Goal: Check status: Check status

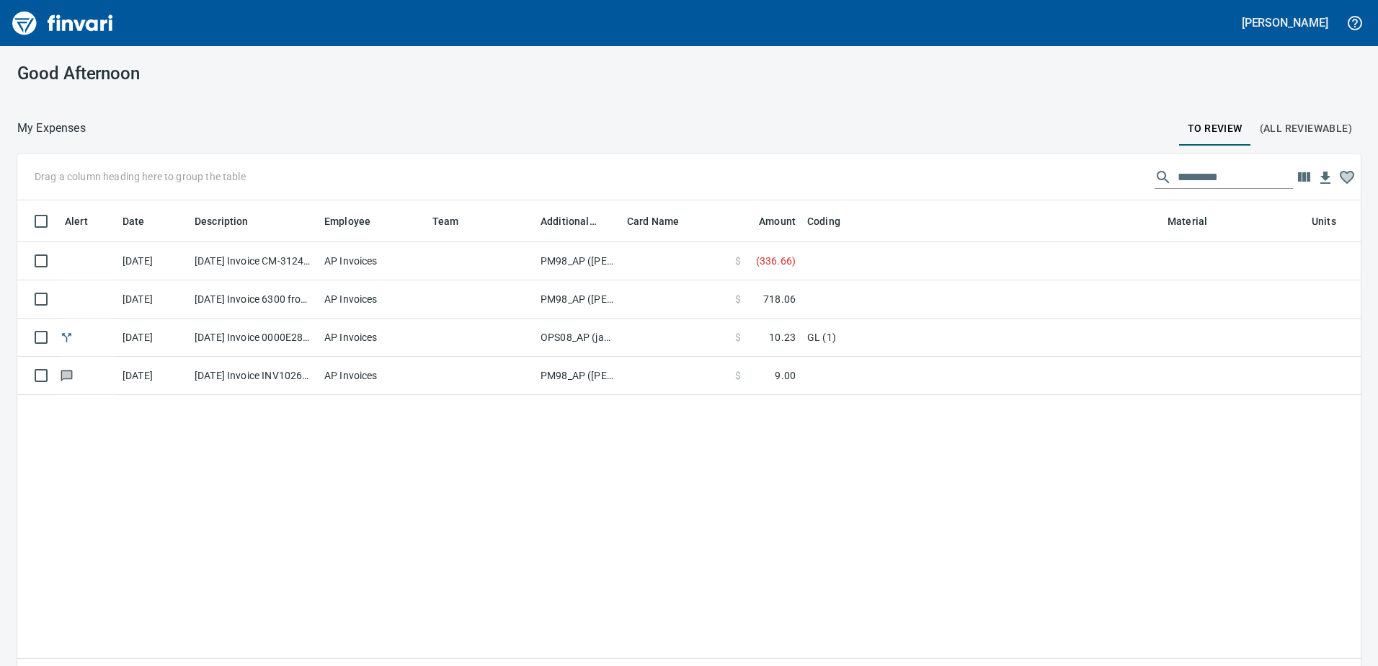
scroll to position [486, 1322]
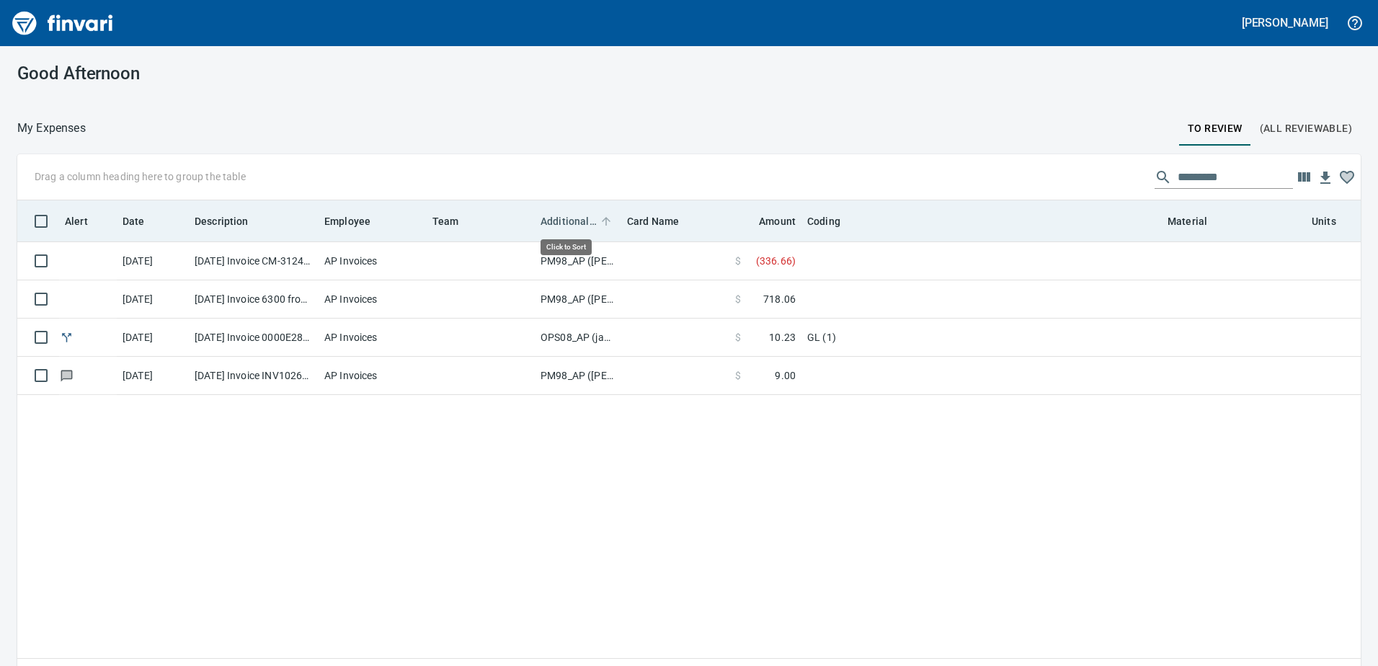
click at [565, 219] on span "Additional Reviewer" at bounding box center [569, 221] width 56 height 17
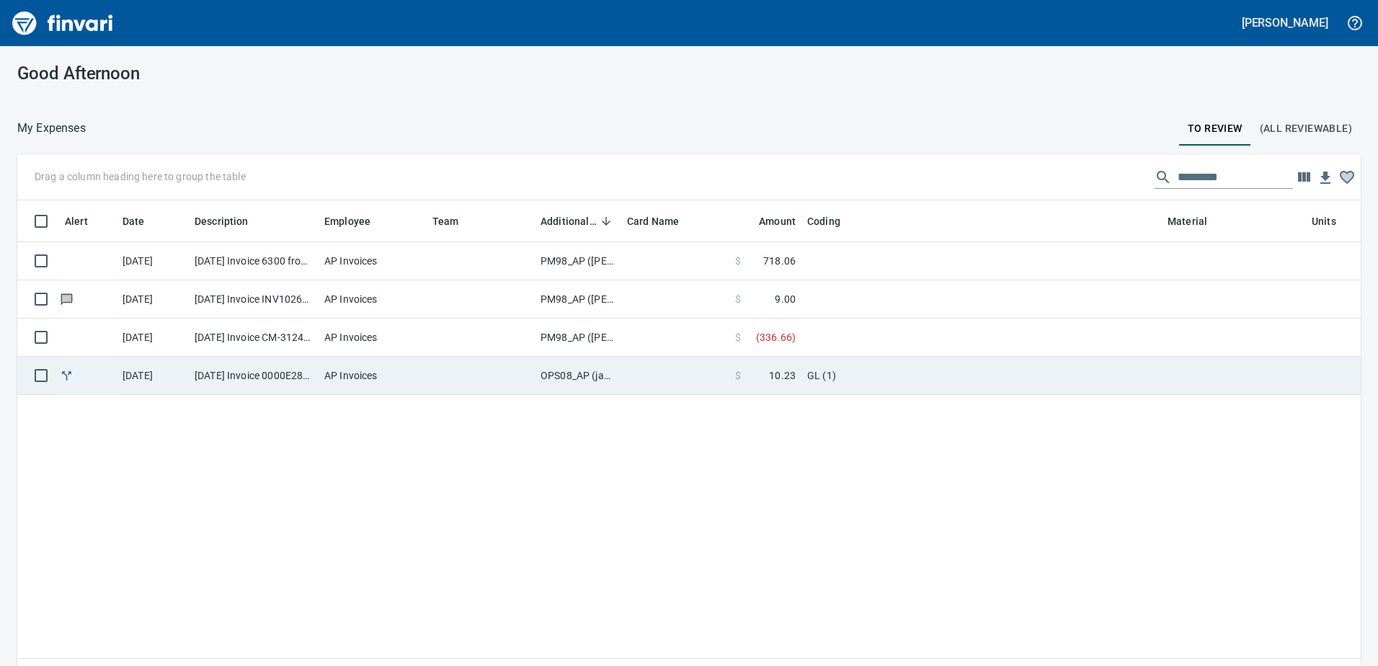
click at [565, 368] on td "OPS08_AP (janettep, samr)" at bounding box center [578, 376] width 87 height 38
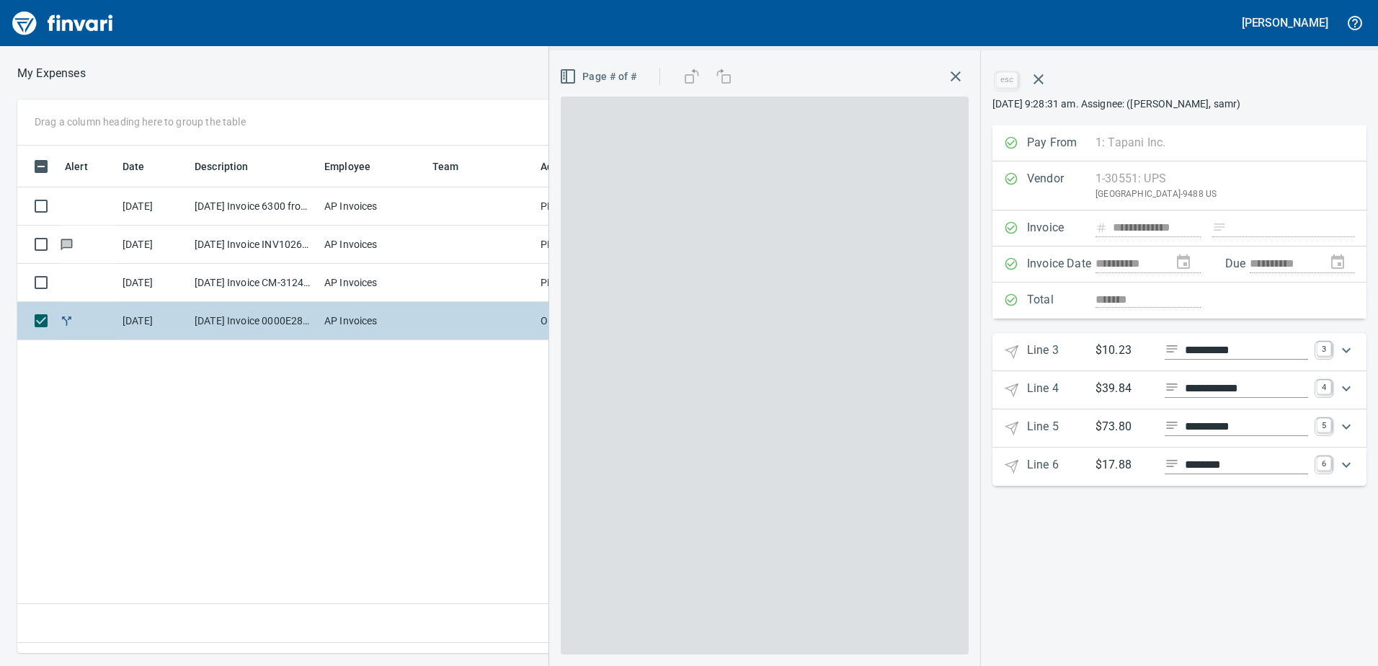
scroll to position [486, 973]
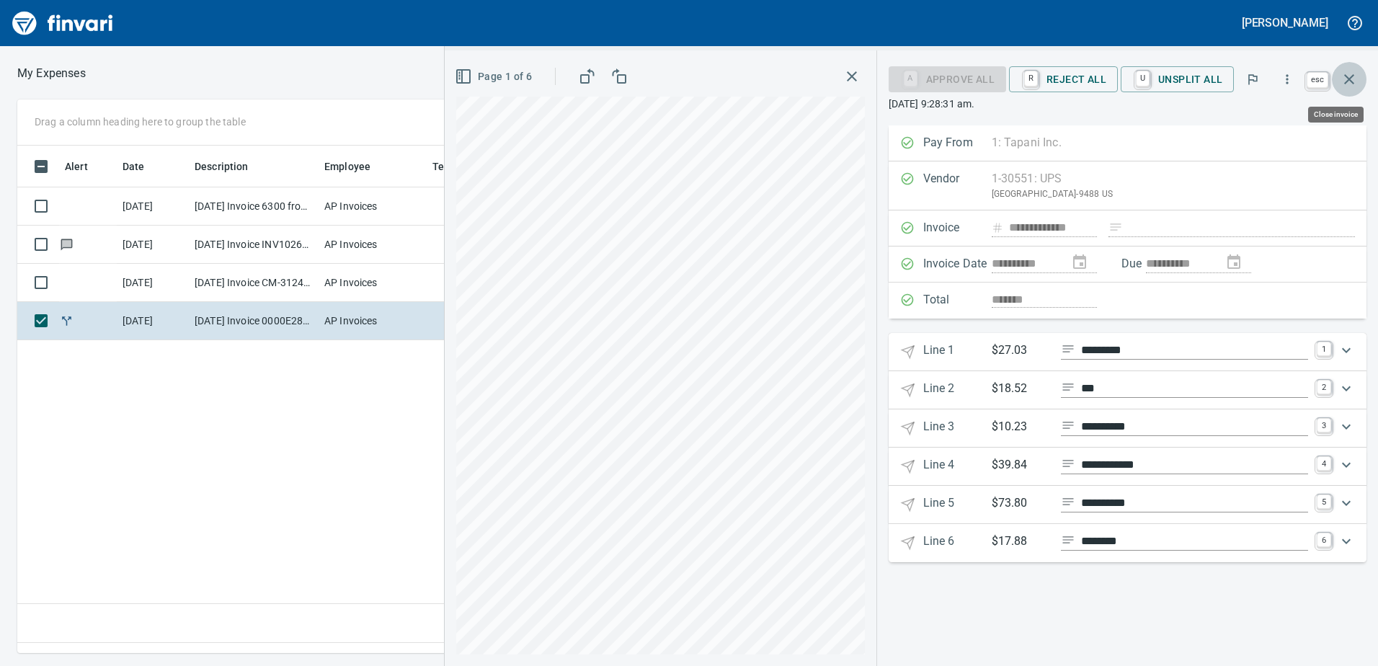
click at [1355, 71] on icon "button" at bounding box center [1349, 79] width 17 height 17
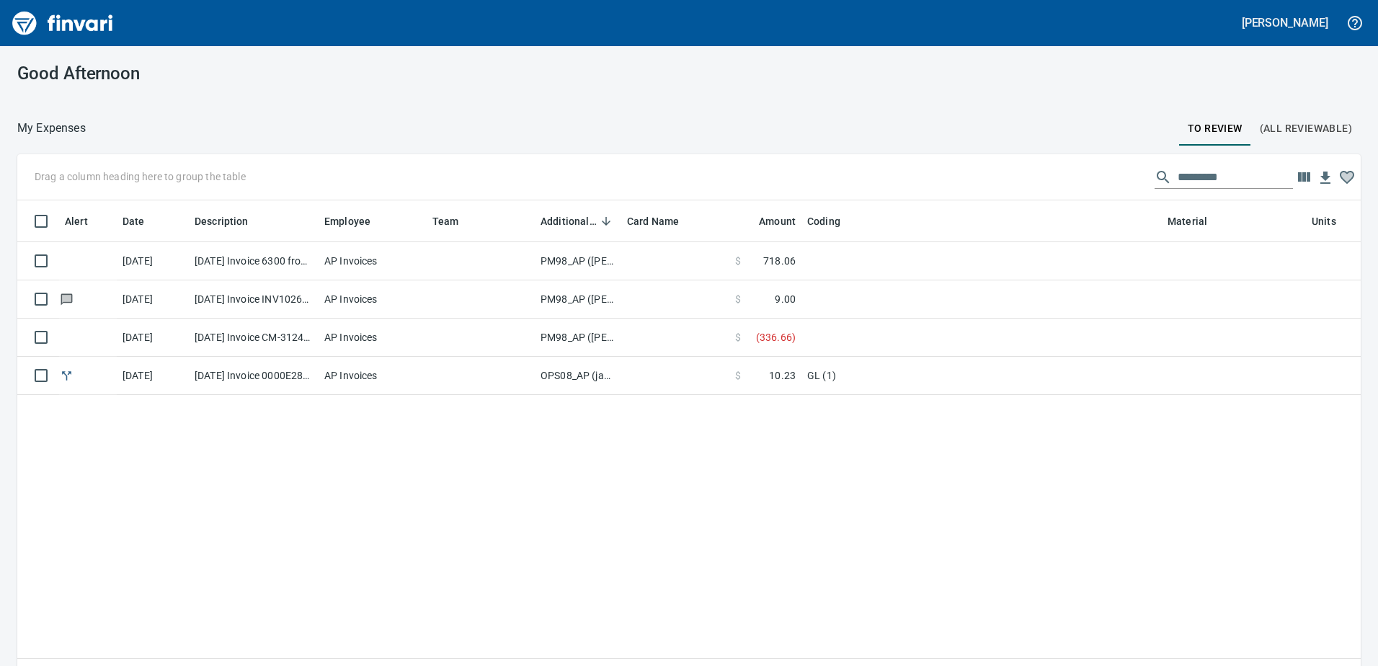
scroll to position [486, 1322]
